Goal: Transaction & Acquisition: Purchase product/service

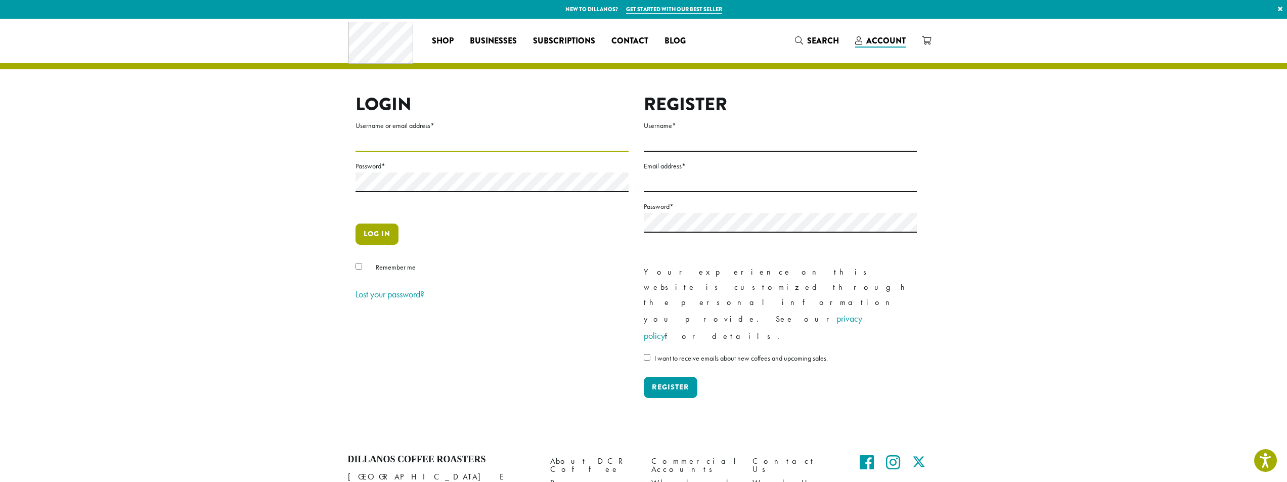
type input "**********"
click at [379, 230] on button "Log in" at bounding box center [377, 234] width 43 height 21
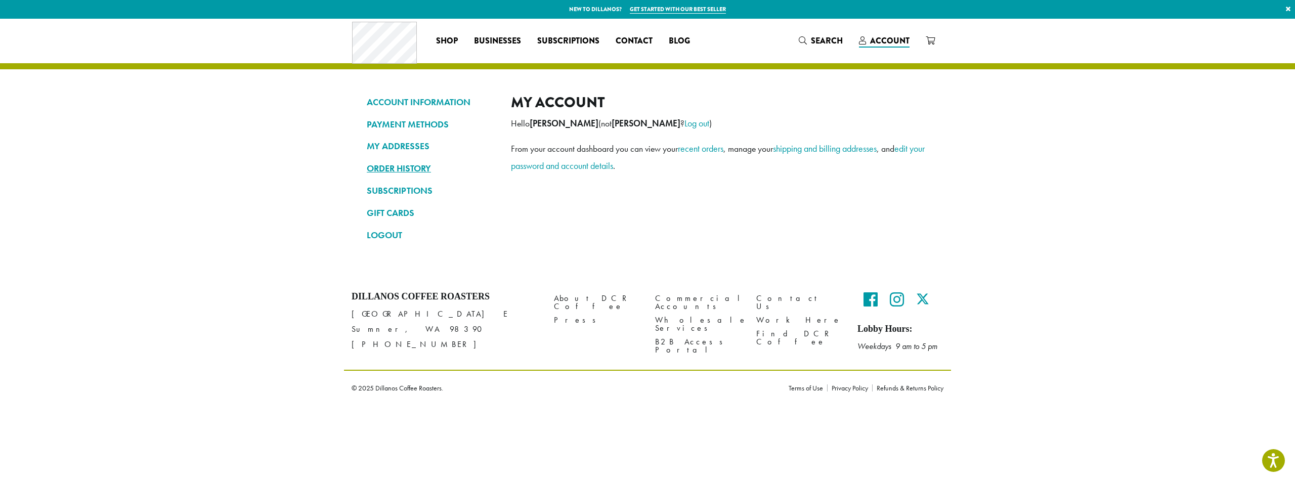
click at [402, 167] on link "ORDER HISTORY" at bounding box center [431, 168] width 129 height 17
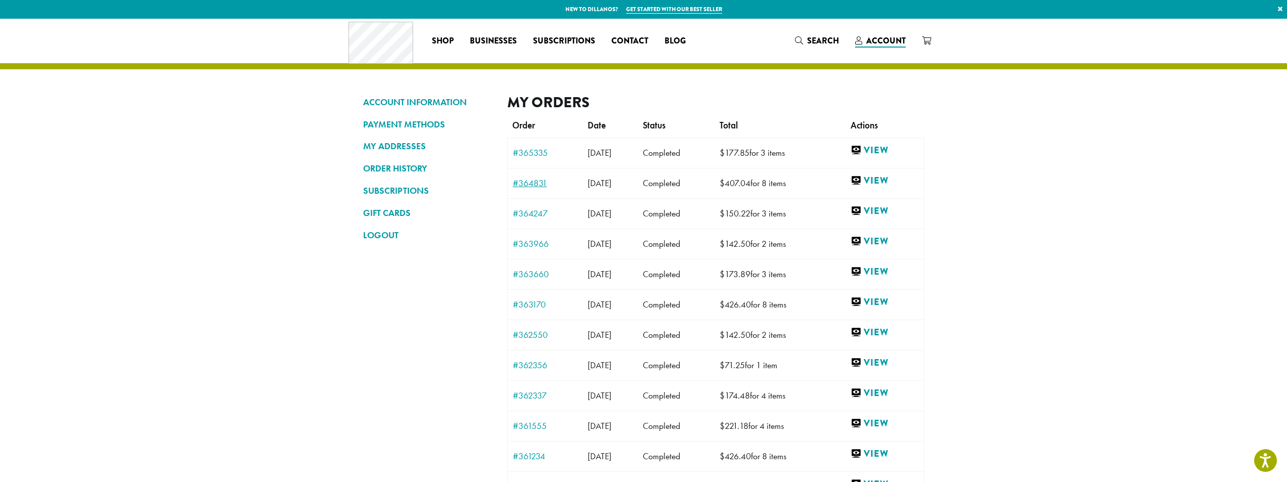
click at [534, 185] on link "#364831" at bounding box center [545, 183] width 65 height 9
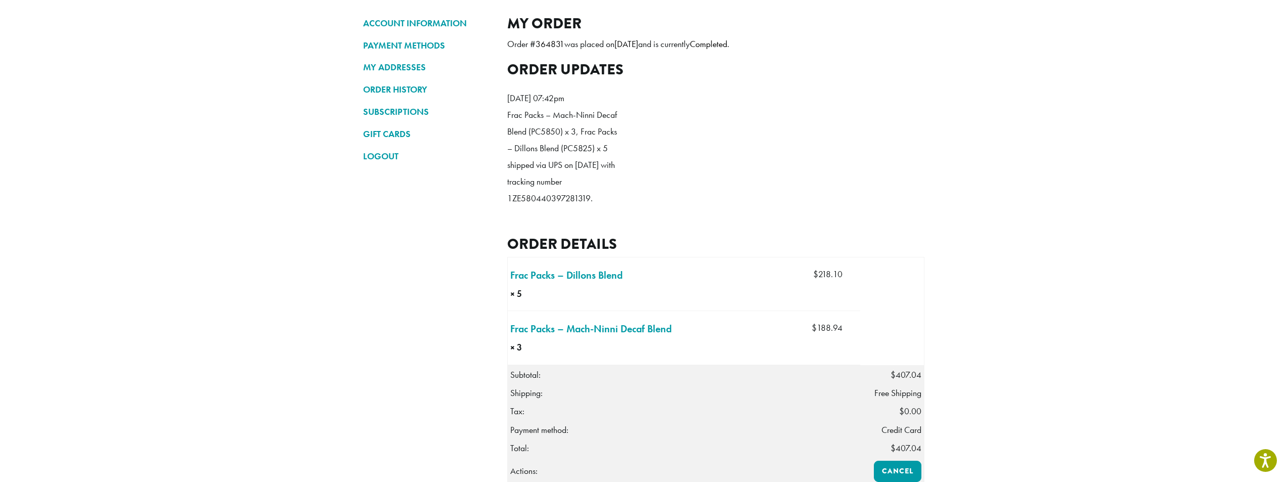
scroll to position [253, 0]
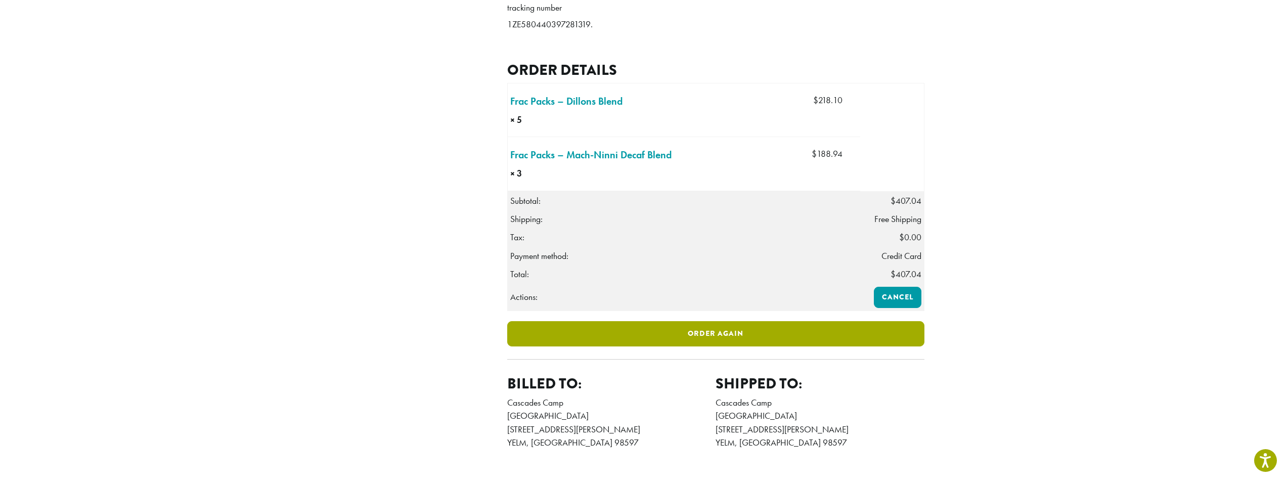
click at [639, 340] on link "Order again" at bounding box center [715, 333] width 417 height 25
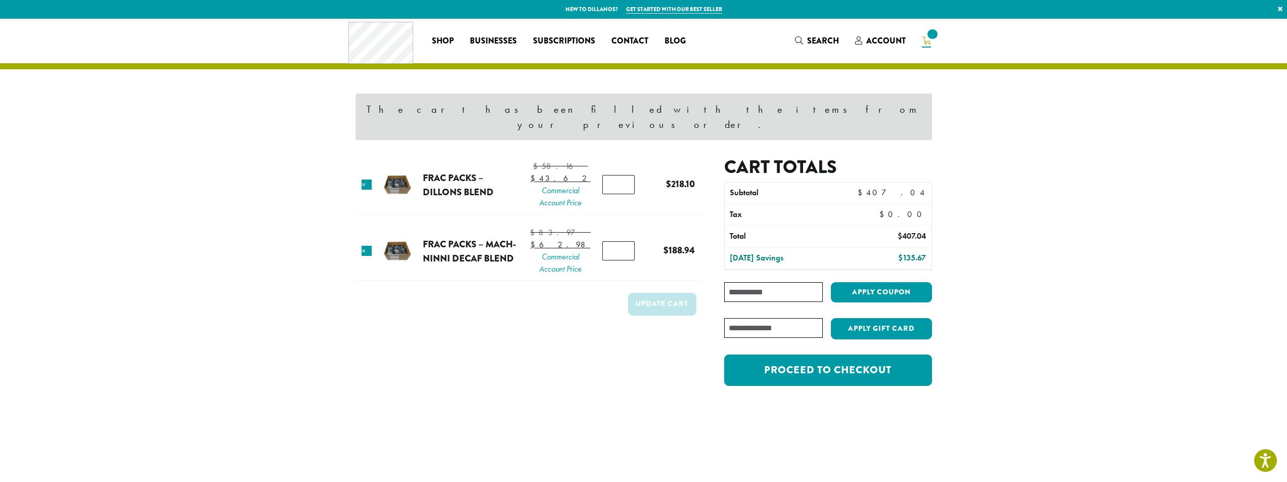
click at [623, 257] on input "*" at bounding box center [618, 250] width 32 height 19
type input "*"
click at [623, 257] on input "*" at bounding box center [618, 250] width 32 height 19
click at [623, 175] on input "*" at bounding box center [618, 184] width 32 height 19
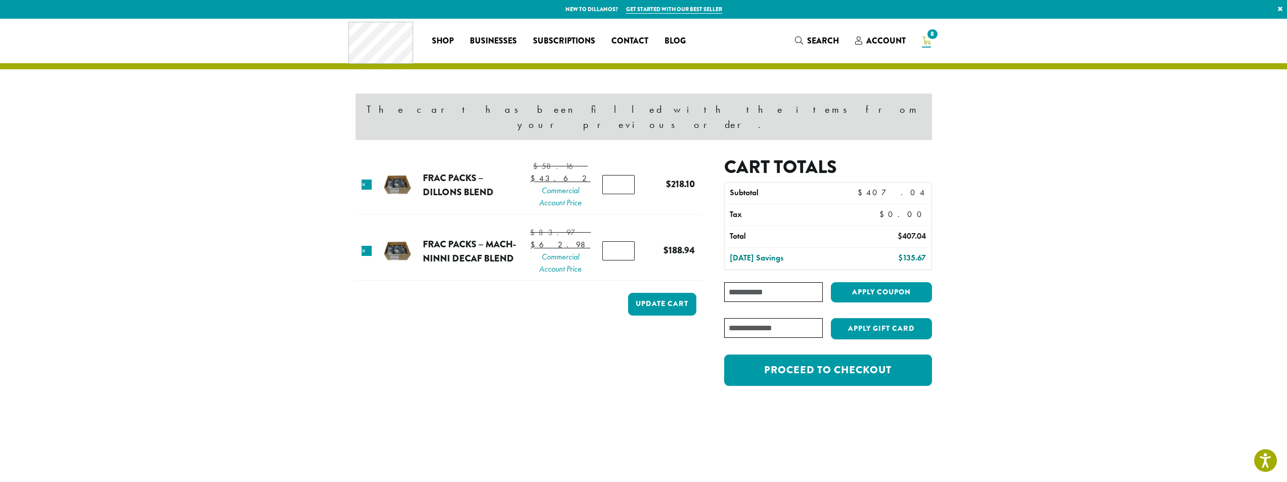
click at [623, 175] on input "*" at bounding box center [618, 184] width 32 height 19
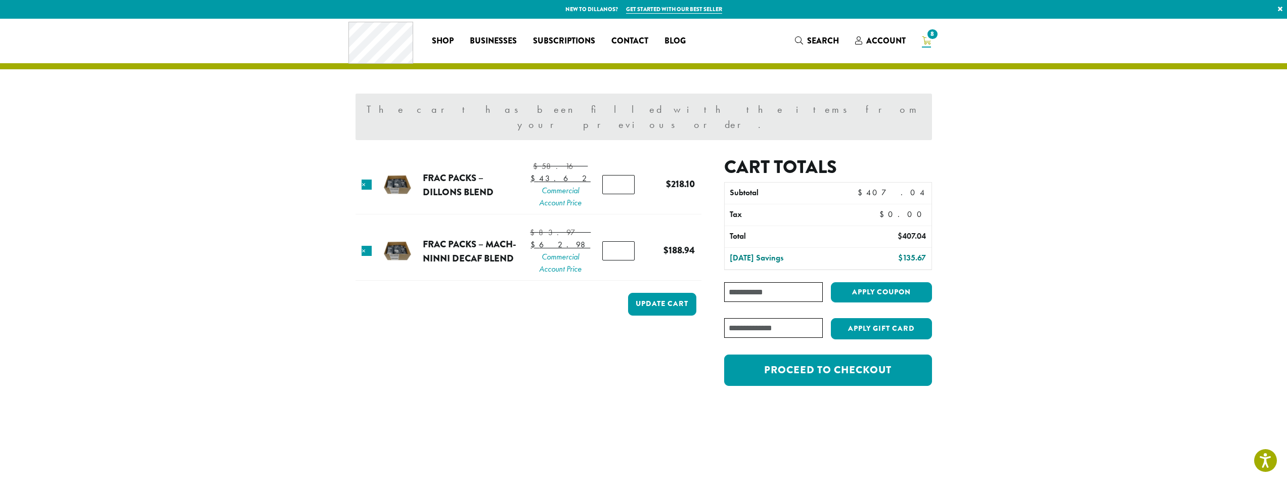
click at [621, 181] on input "*" at bounding box center [618, 184] width 32 height 19
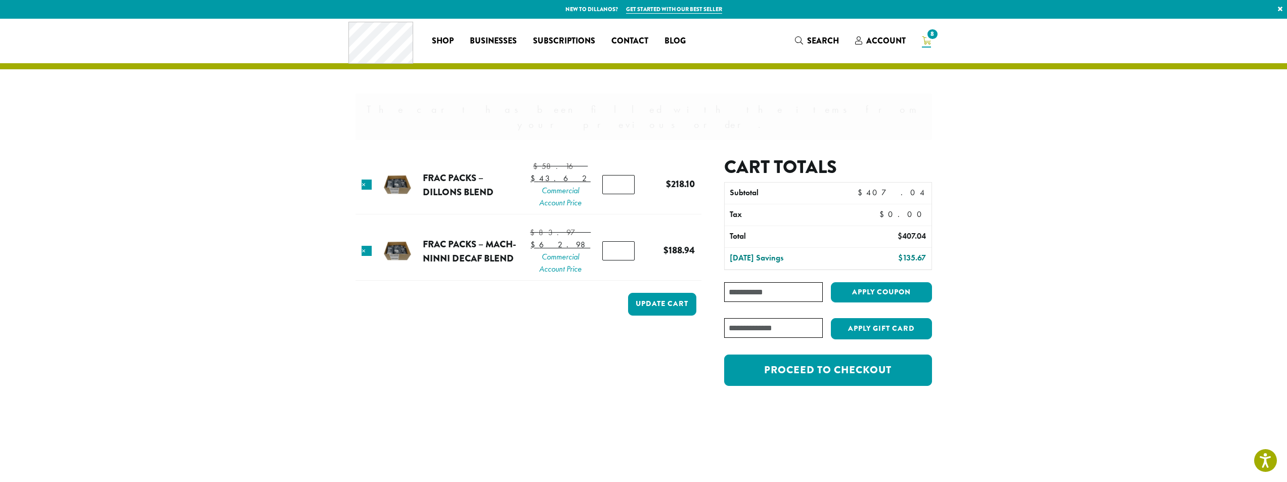
click at [621, 181] on input "*" at bounding box center [618, 184] width 32 height 19
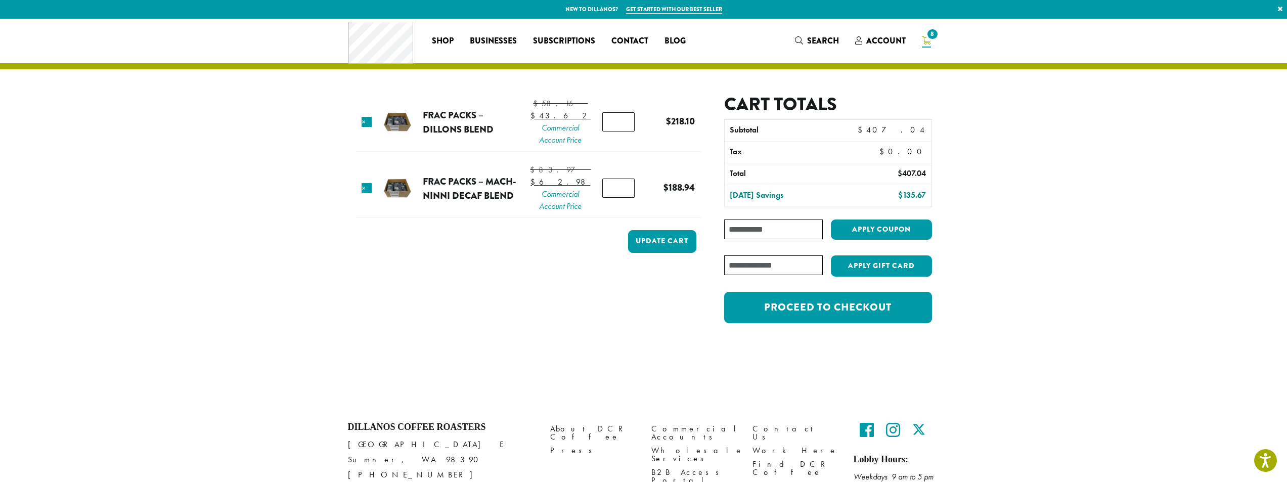
type input "*"
click at [619, 131] on input "*" at bounding box center [618, 121] width 32 height 19
click at [685, 253] on button "Update cart" at bounding box center [662, 241] width 68 height 23
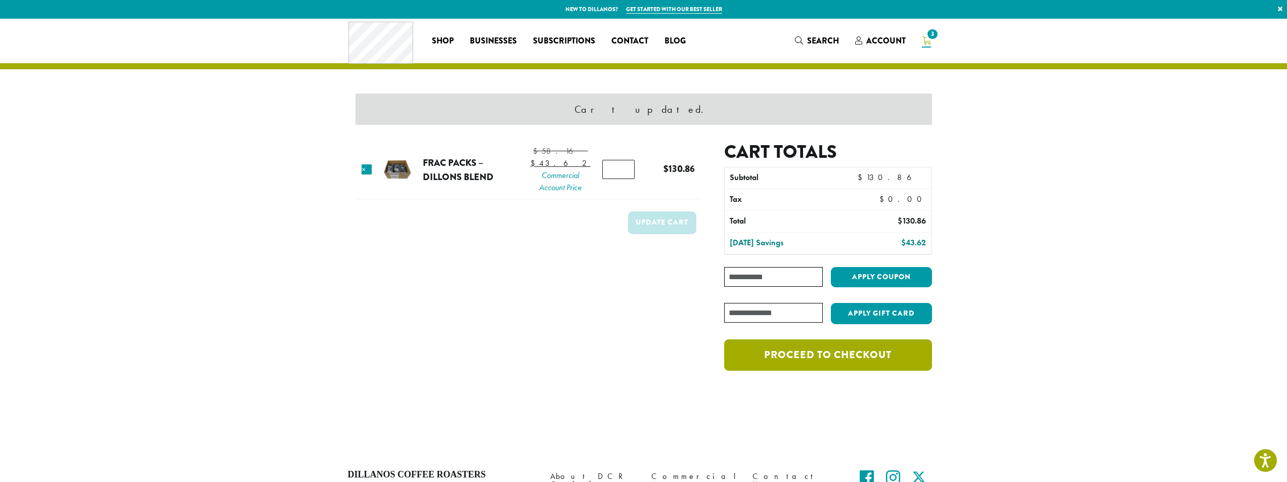
click at [878, 358] on link "Proceed to checkout" at bounding box center [827, 354] width 207 height 31
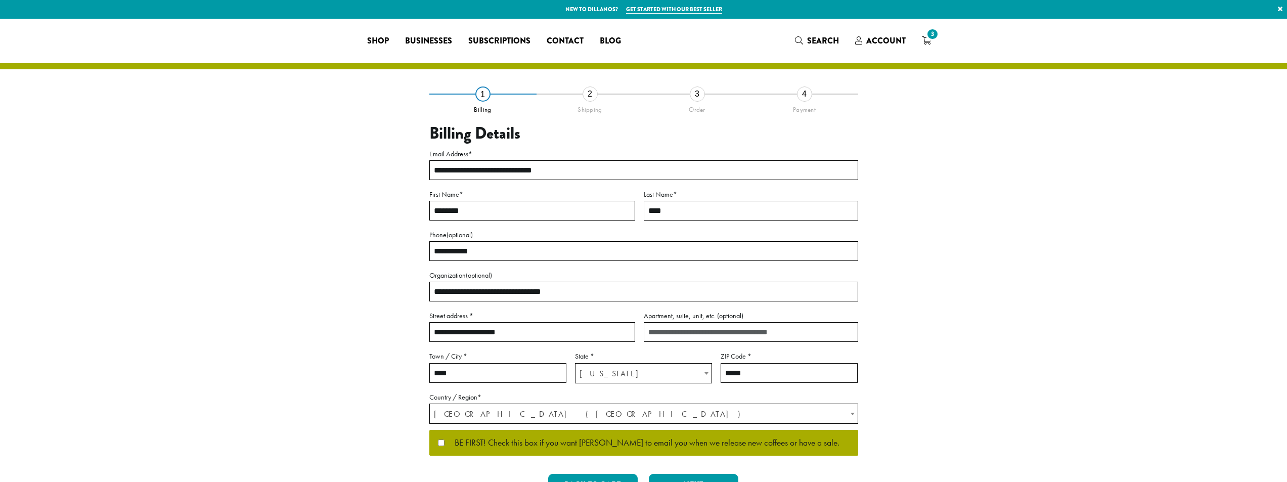
select select "**"
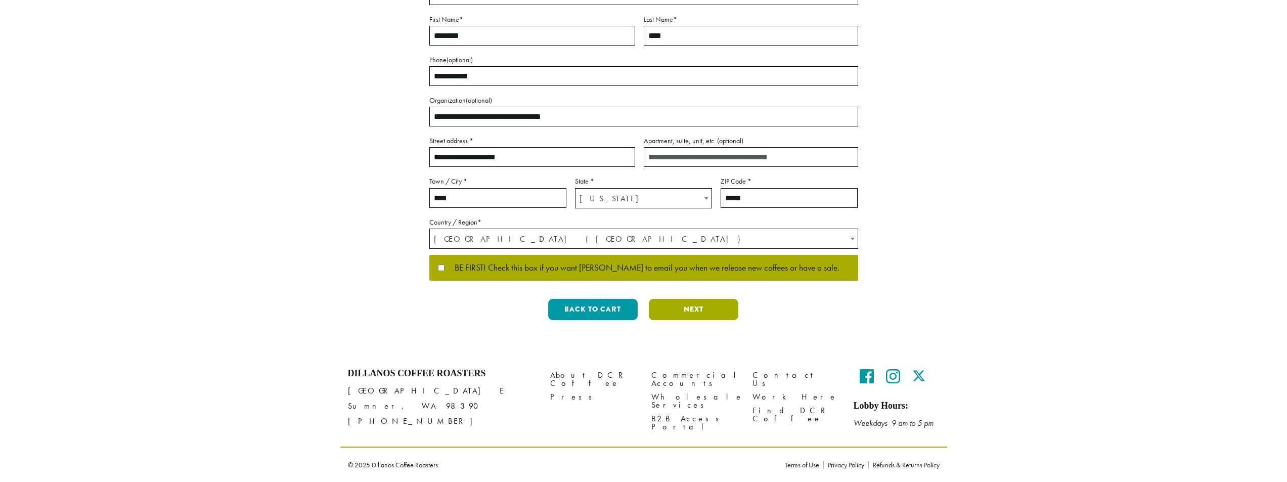
click at [682, 314] on button "Next" at bounding box center [694, 309] width 90 height 21
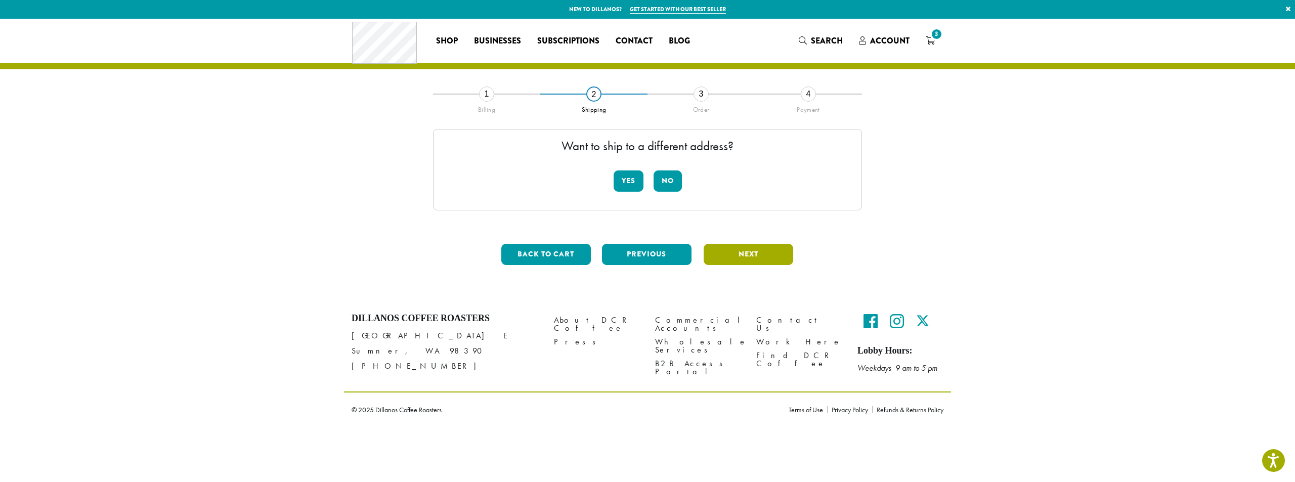
click at [750, 253] on button "Next" at bounding box center [748, 254] width 90 height 21
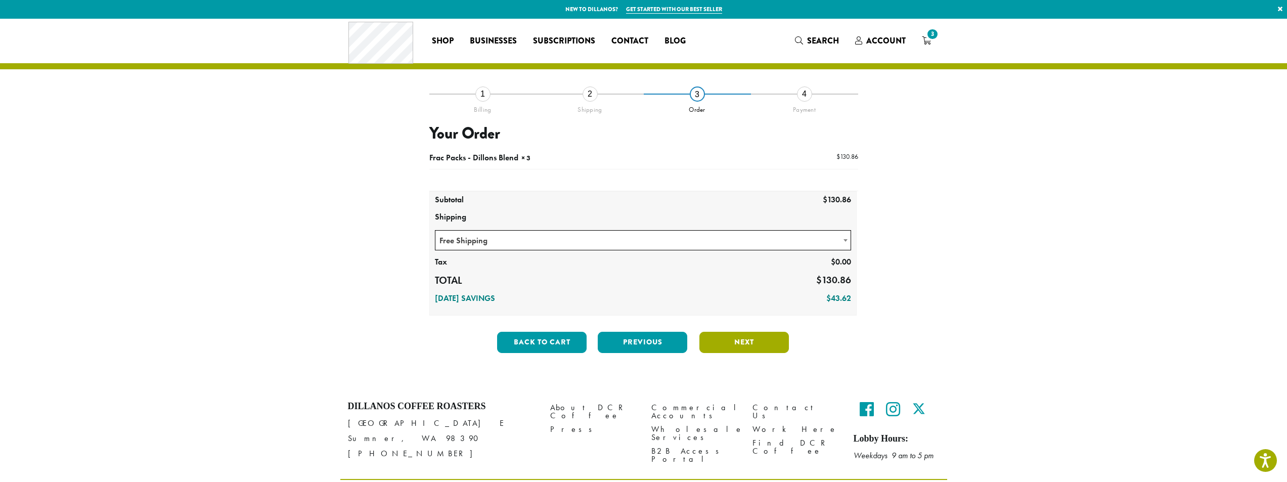
click at [740, 343] on button "Next" at bounding box center [744, 342] width 90 height 21
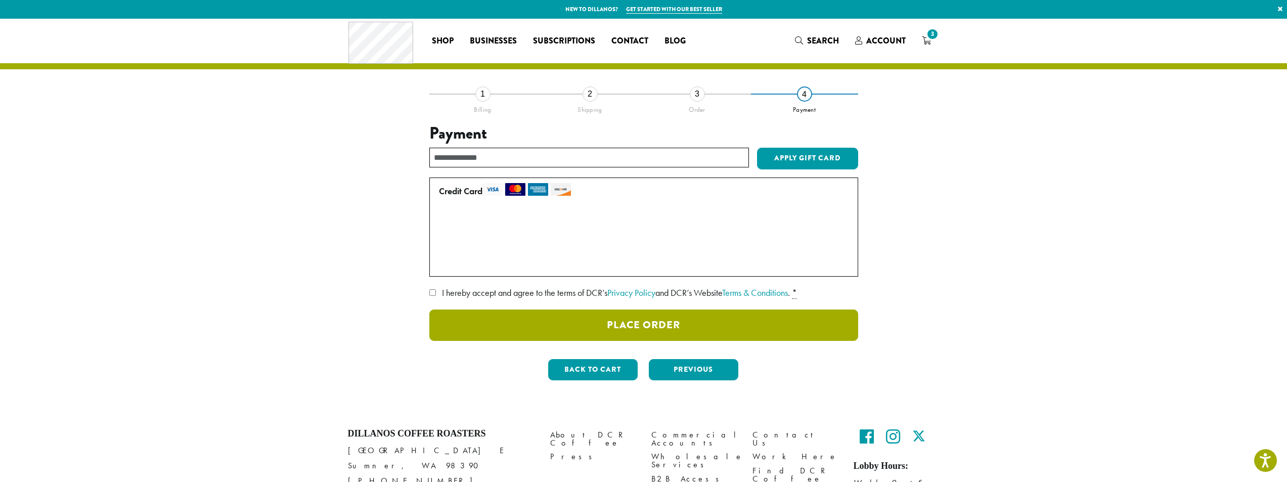
click at [640, 319] on button "Place Order" at bounding box center [643, 324] width 429 height 31
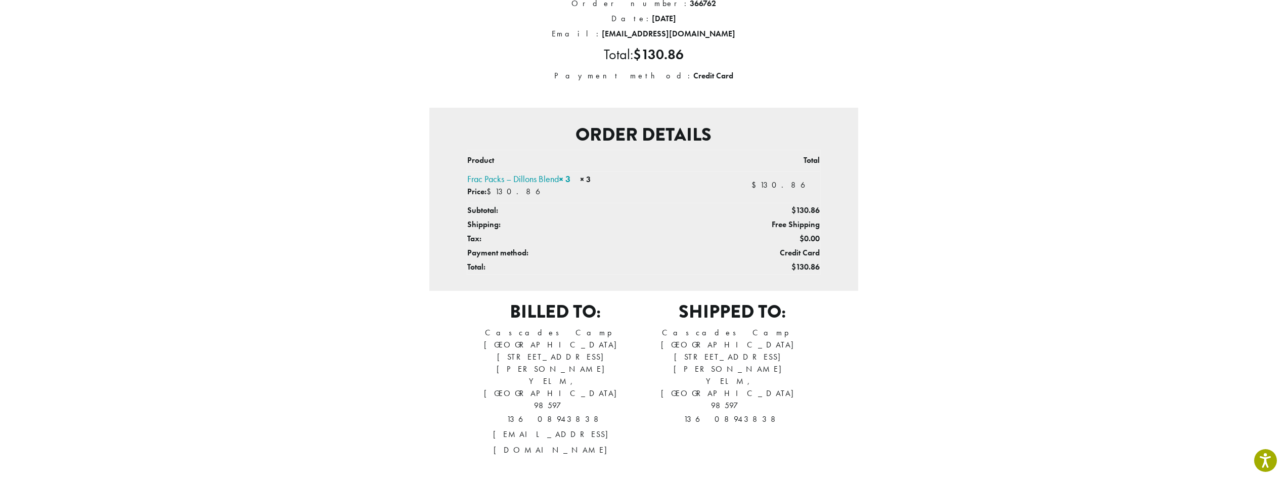
scroll to position [152, 0]
